Goal: Task Accomplishment & Management: Use online tool/utility

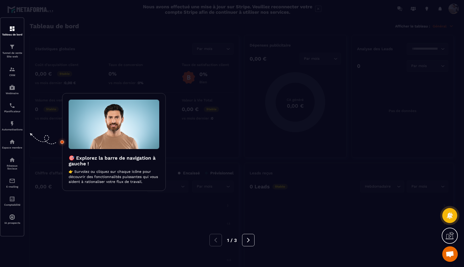
click at [51, 60] on div at bounding box center [232, 133] width 464 height 267
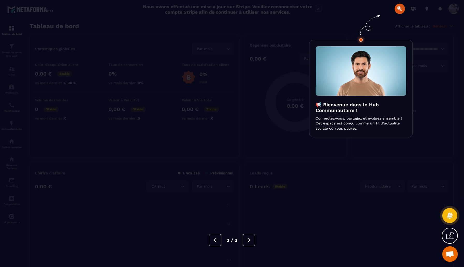
click at [18, 52] on div at bounding box center [232, 133] width 464 height 267
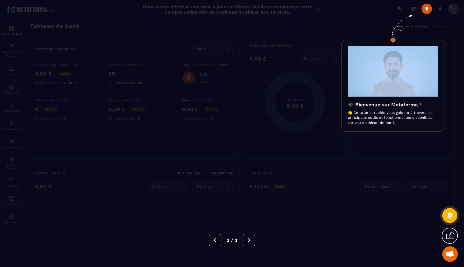
click at [18, 52] on div at bounding box center [232, 133] width 464 height 267
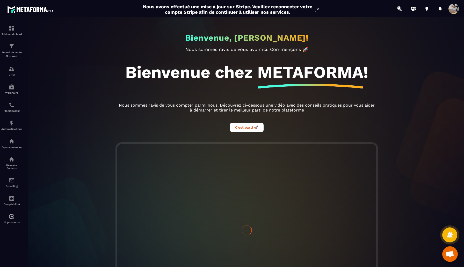
click at [18, 52] on div at bounding box center [247, 144] width 464 height 255
click at [11, 47] on img at bounding box center [12, 46] width 6 height 6
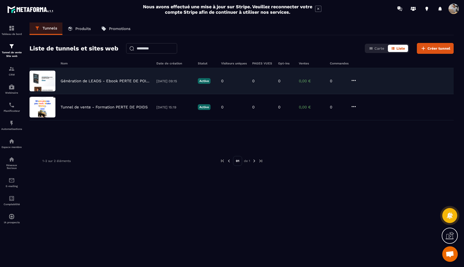
click at [118, 81] on p "Génération de LEADS - Ebook PERTE DE POIDS" at bounding box center [106, 81] width 91 height 5
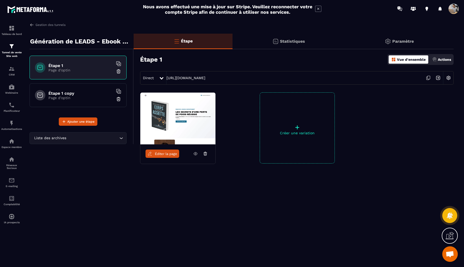
click at [94, 99] on p "Page d'optin" at bounding box center [80, 98] width 65 height 4
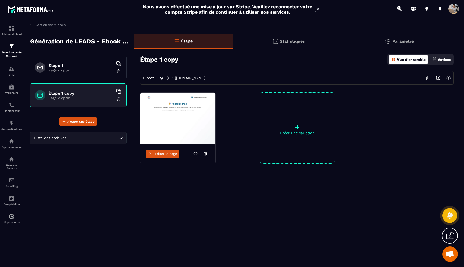
click at [168, 154] on span "Éditer la page" at bounding box center [166, 154] width 22 height 4
